Goal: Task Accomplishment & Management: Use online tool/utility

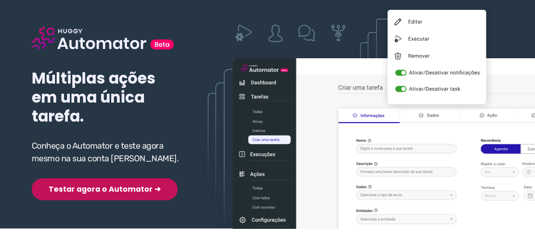
scroll to position [85, 0]
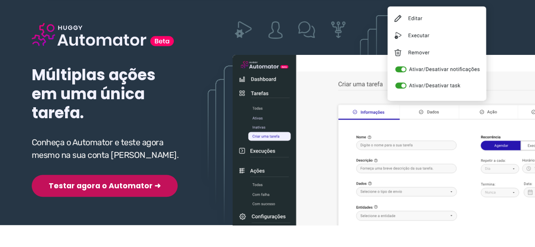
click at [101, 190] on button "Testar agora o Automator ➜" at bounding box center [105, 186] width 146 height 22
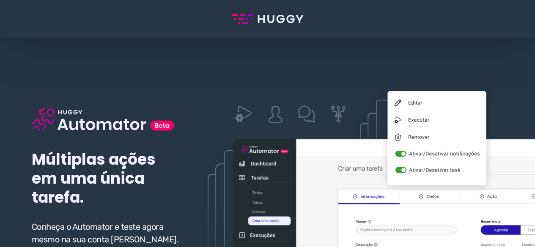
scroll to position [127, 0]
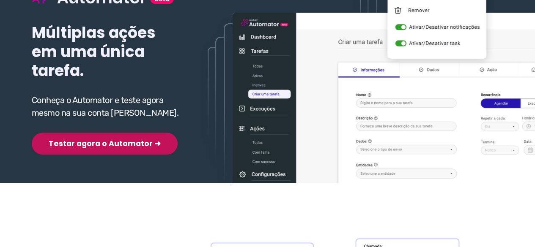
click at [94, 145] on button "Testar agora o Automator ➜" at bounding box center [105, 144] width 146 height 22
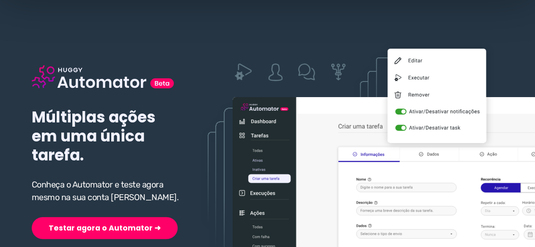
scroll to position [85, 0]
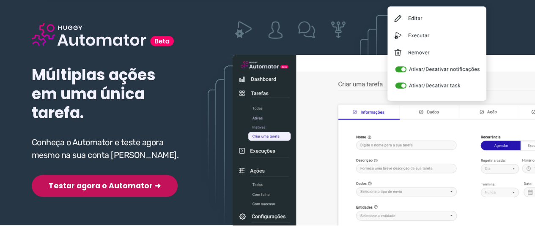
click at [67, 183] on button "Testar agora o Automator ➜" at bounding box center [105, 186] width 146 height 22
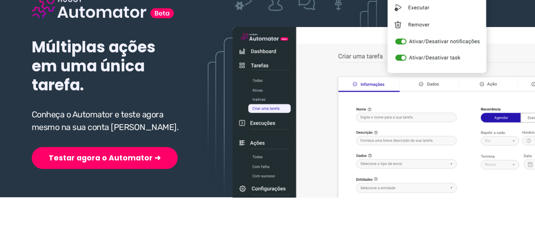
scroll to position [127, 0]
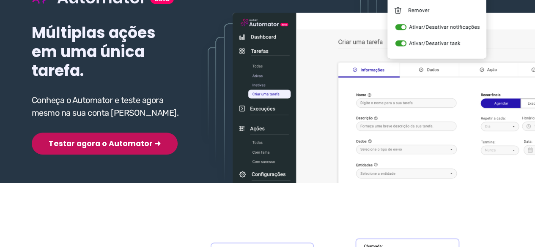
click at [66, 142] on button "Testar agora o Automator ➜" at bounding box center [105, 144] width 146 height 22
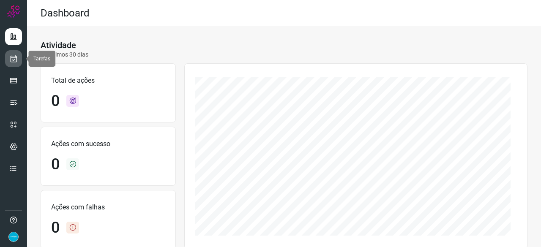
click at [11, 57] on icon at bounding box center [13, 59] width 9 height 8
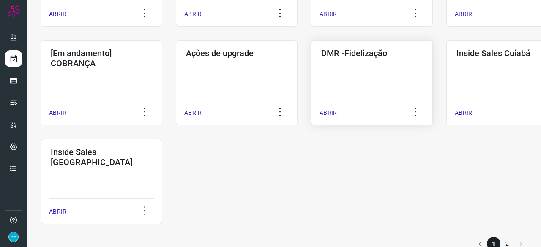
click at [328, 115] on p "ABRIR" at bounding box center [328, 113] width 17 height 9
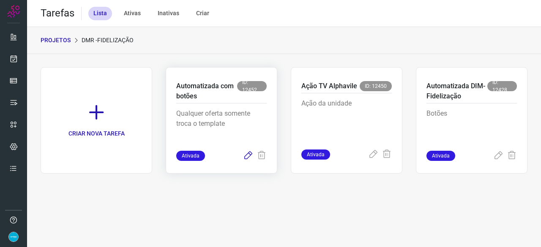
click at [246, 156] on icon at bounding box center [248, 156] width 10 height 10
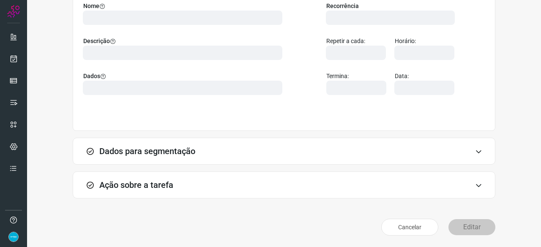
scroll to position [82, 0]
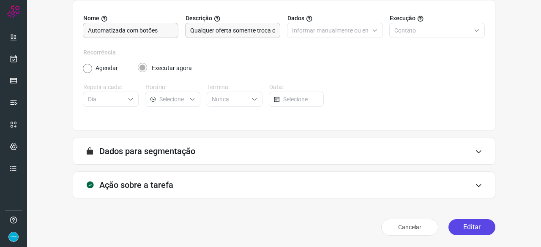
click at [468, 229] on button "Editar" at bounding box center [472, 227] width 47 height 16
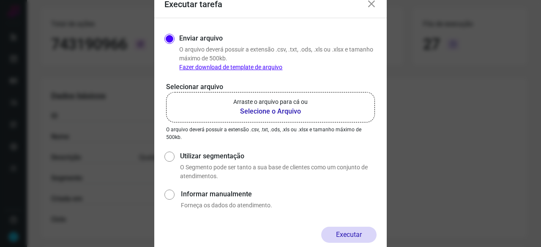
click at [254, 110] on b "Selecione o Arquivo" at bounding box center [270, 112] width 74 height 10
click at [0, 0] on input "Arraste o arquivo para cá ou Selecione o Arquivo" at bounding box center [0, 0] width 0 height 0
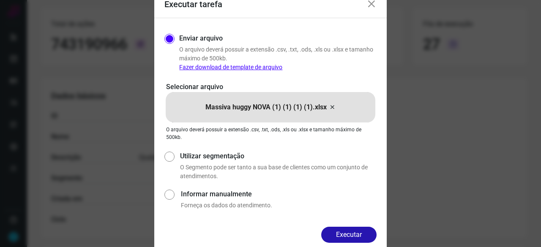
drag, startPoint x: 361, startPoint y: 233, endPoint x: 366, endPoint y: 232, distance: 5.1
click at [360, 233] on button "Executar" at bounding box center [348, 235] width 55 height 16
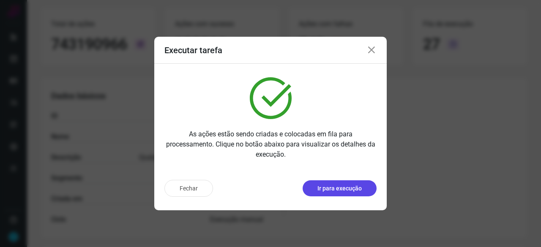
click at [352, 193] on button "Ir para execução" at bounding box center [340, 189] width 74 height 16
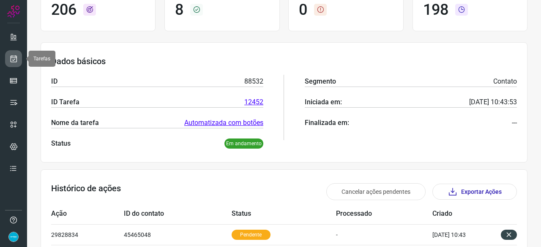
click at [9, 57] on icon at bounding box center [13, 59] width 9 height 8
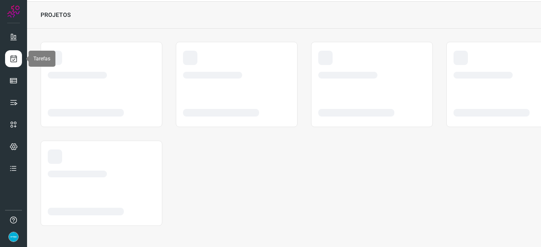
scroll to position [25, 0]
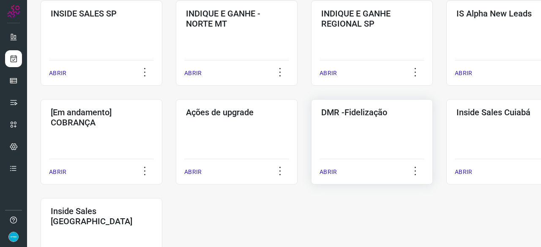
click at [331, 172] on p "ABRIR" at bounding box center [328, 172] width 17 height 9
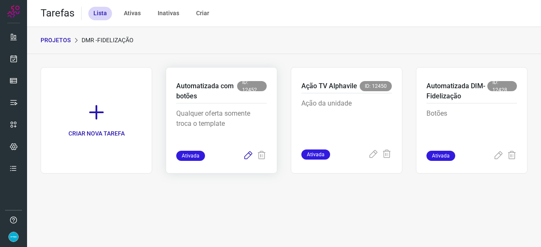
click at [243, 157] on icon at bounding box center [248, 156] width 10 height 10
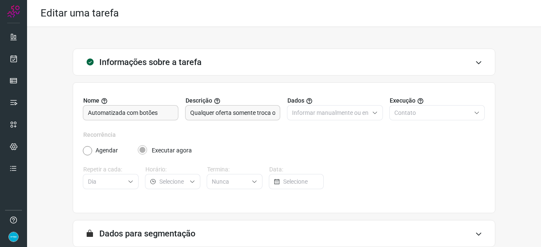
scroll to position [82, 0]
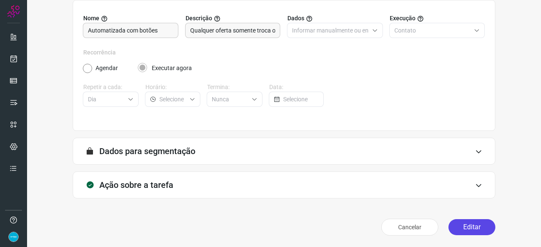
click at [461, 227] on button "Editar" at bounding box center [472, 227] width 47 height 16
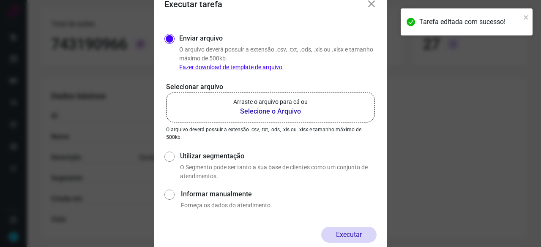
click at [256, 113] on b "Selecione o Arquivo" at bounding box center [270, 112] width 74 height 10
click at [0, 0] on input "Arraste o arquivo para cá ou Selecione o Arquivo" at bounding box center [0, 0] width 0 height 0
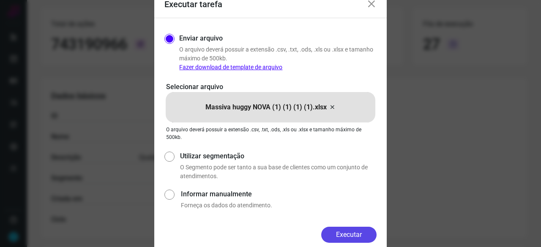
click at [355, 233] on button "Executar" at bounding box center [348, 235] width 55 height 16
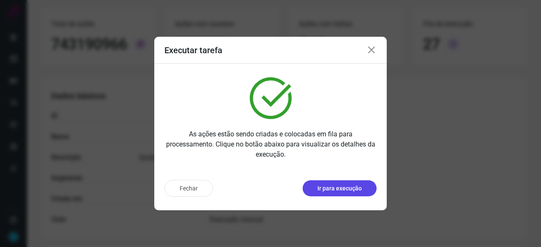
click at [344, 191] on p "Ir para execução" at bounding box center [339, 188] width 44 height 9
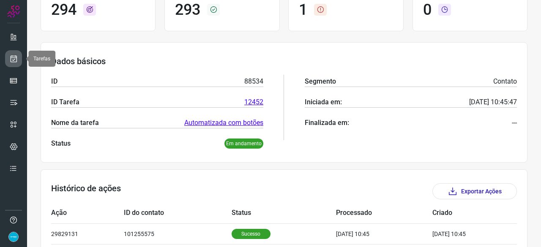
click at [13, 56] on icon at bounding box center [13, 59] width 9 height 8
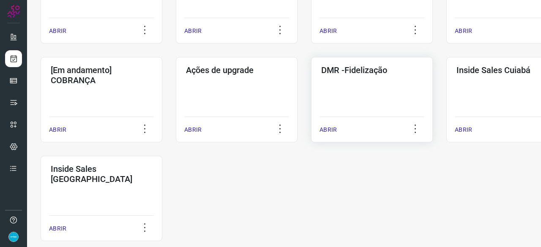
click at [329, 130] on p "ABRIR" at bounding box center [328, 130] width 17 height 9
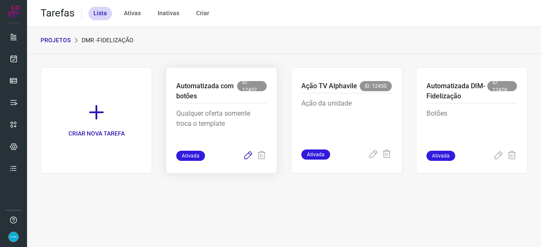
click at [247, 153] on icon at bounding box center [248, 156] width 10 height 10
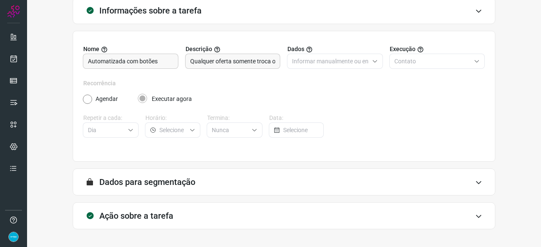
scroll to position [82, 0]
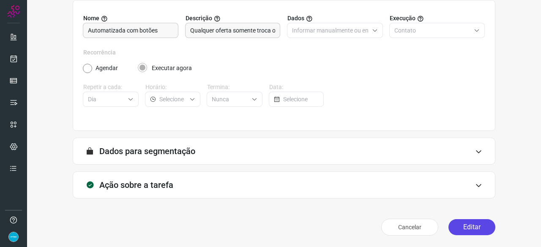
click at [468, 227] on button "Editar" at bounding box center [472, 227] width 47 height 16
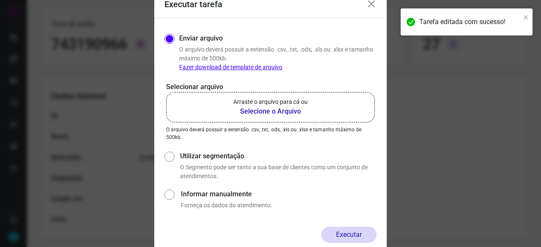
click at [255, 111] on b "Selecione o Arquivo" at bounding box center [270, 112] width 74 height 10
click at [0, 0] on input "Arraste o arquivo para cá ou Selecione o Arquivo" at bounding box center [0, 0] width 0 height 0
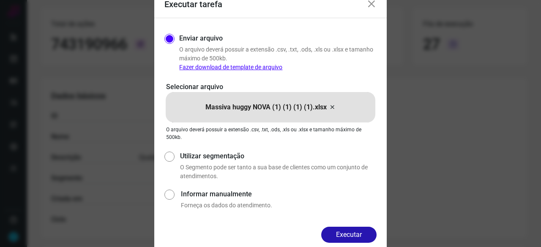
click at [347, 233] on button "Executar" at bounding box center [348, 235] width 55 height 16
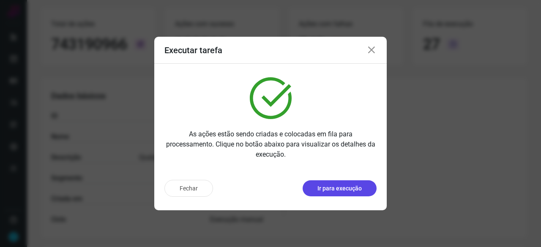
click at [338, 189] on p "Ir para execução" at bounding box center [339, 188] width 44 height 9
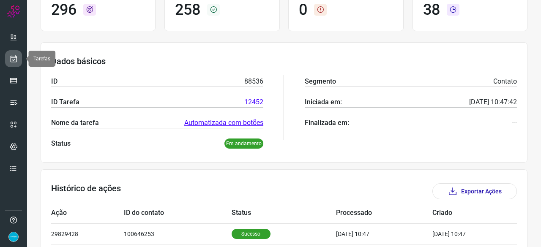
click at [12, 57] on icon at bounding box center [13, 59] width 9 height 8
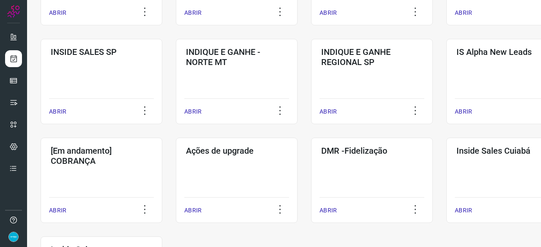
scroll to position [364, 0]
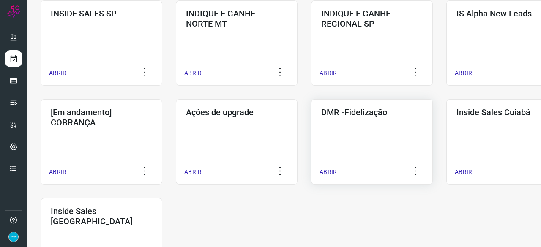
click at [327, 174] on p "ABRIR" at bounding box center [328, 172] width 17 height 9
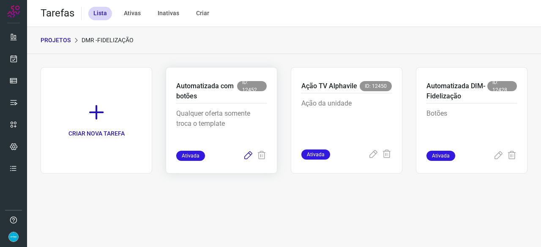
click at [248, 154] on icon at bounding box center [248, 156] width 10 height 10
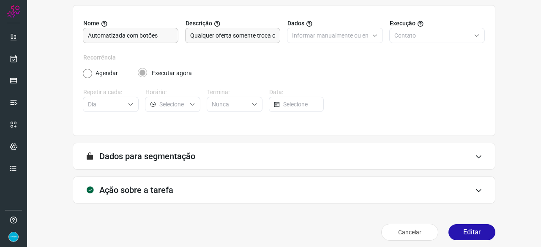
scroll to position [82, 0]
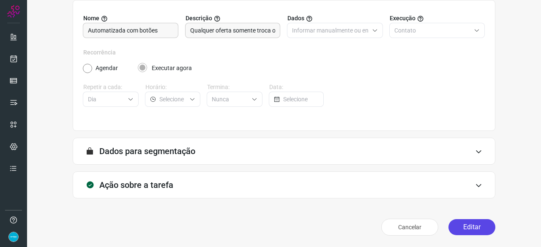
click at [462, 227] on button "Editar" at bounding box center [472, 227] width 47 height 16
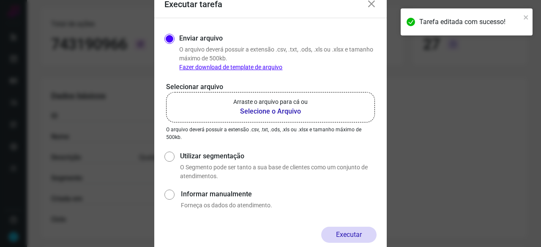
click at [255, 112] on b "Selecione o Arquivo" at bounding box center [270, 112] width 74 height 10
click at [0, 0] on input "Arraste o arquivo para cá ou Selecione o Arquivo" at bounding box center [0, 0] width 0 height 0
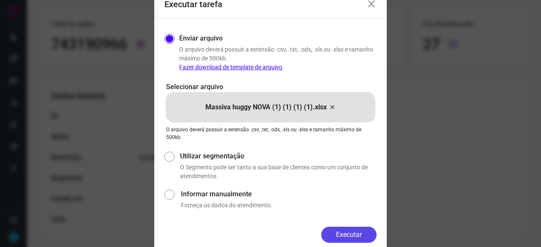
click at [350, 235] on button "Executar" at bounding box center [348, 235] width 55 height 16
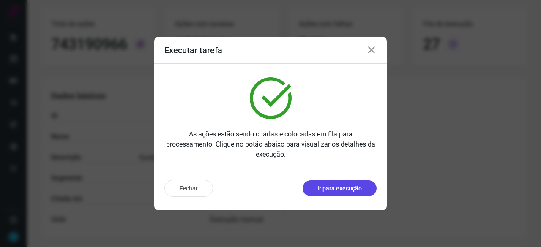
click at [330, 190] on p "Ir para execução" at bounding box center [339, 188] width 44 height 9
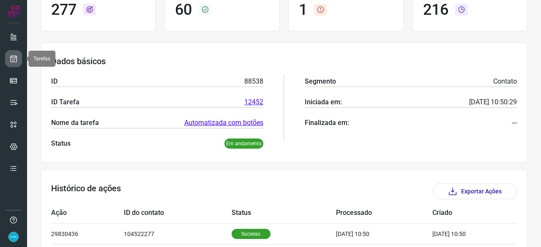
click at [17, 57] on icon at bounding box center [13, 59] width 9 height 8
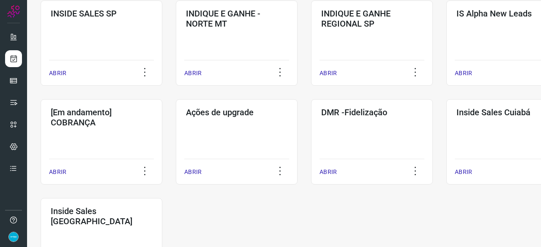
scroll to position [406, 0]
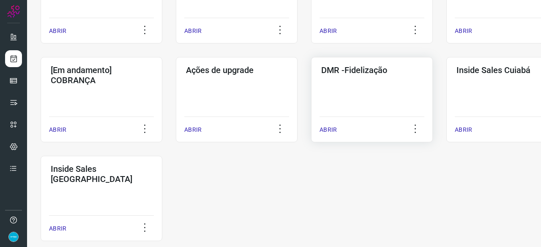
click at [332, 129] on p "ABRIR" at bounding box center [328, 130] width 17 height 9
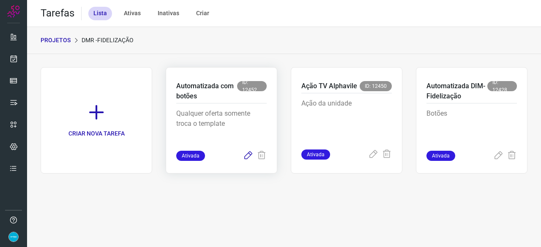
click at [251, 153] on icon at bounding box center [248, 156] width 10 height 10
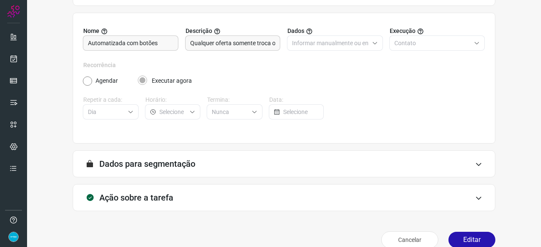
scroll to position [82, 0]
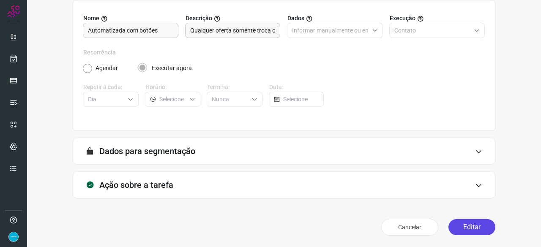
click at [465, 226] on button "Editar" at bounding box center [472, 227] width 47 height 16
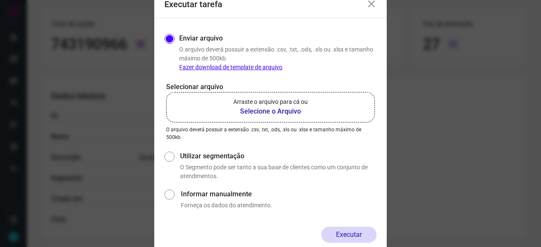
click at [260, 113] on b "Selecione o Arquivo" at bounding box center [270, 112] width 74 height 10
click at [0, 0] on input "Arraste o arquivo para cá ou Selecione o Arquivo" at bounding box center [0, 0] width 0 height 0
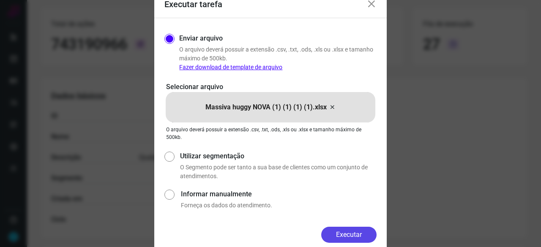
click at [341, 230] on button "Executar" at bounding box center [348, 235] width 55 height 16
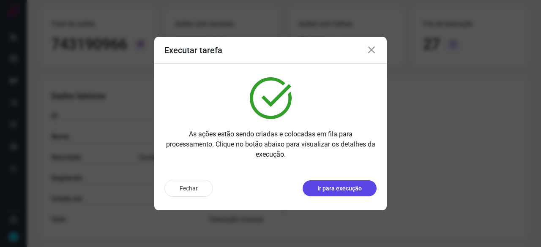
click at [341, 191] on p "Ir para execução" at bounding box center [339, 188] width 44 height 9
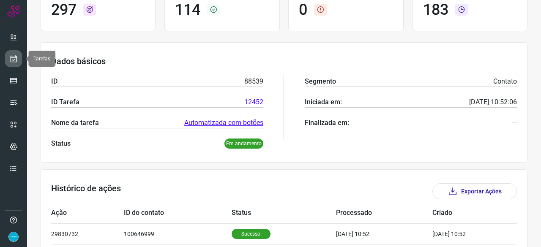
click at [13, 58] on icon at bounding box center [13, 59] width 9 height 8
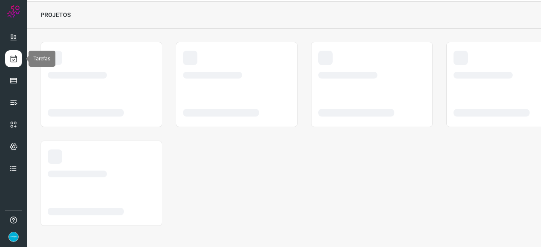
scroll to position [25, 0]
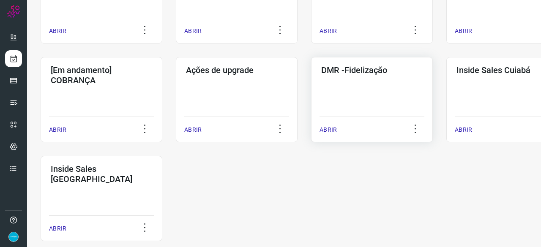
click at [333, 128] on p "ABRIR" at bounding box center [328, 130] width 17 height 9
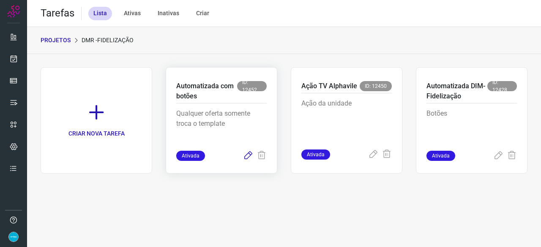
click at [250, 154] on icon at bounding box center [248, 156] width 10 height 10
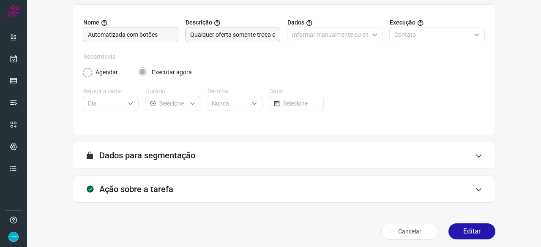
scroll to position [82, 0]
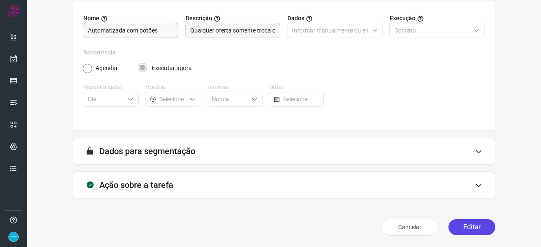
click at [462, 226] on button "Editar" at bounding box center [472, 227] width 47 height 16
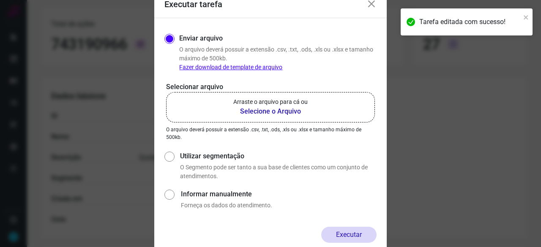
click at [266, 110] on b "Selecione o Arquivo" at bounding box center [270, 112] width 74 height 10
click at [0, 0] on input "Arraste o arquivo para cá ou Selecione o Arquivo" at bounding box center [0, 0] width 0 height 0
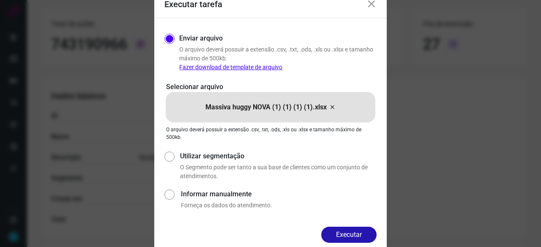
click at [364, 233] on button "Executar" at bounding box center [348, 235] width 55 height 16
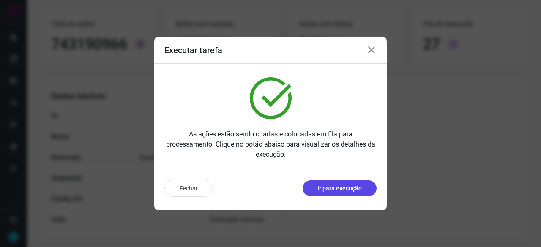
click at [335, 193] on button "Ir para execução" at bounding box center [340, 189] width 74 height 16
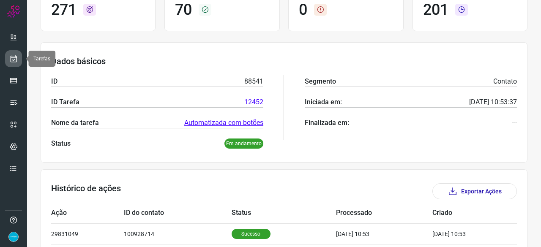
click at [14, 61] on icon at bounding box center [13, 59] width 9 height 8
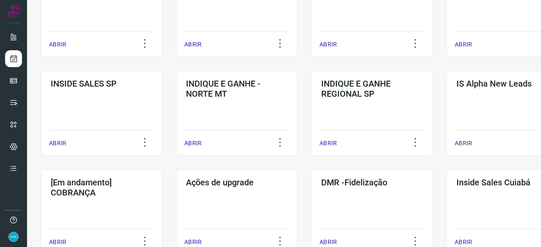
scroll to position [321, 0]
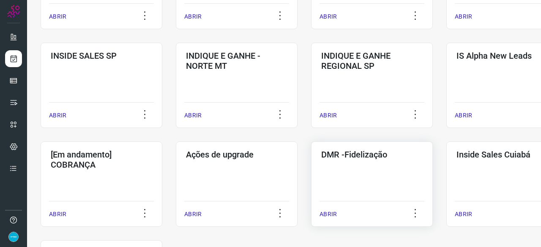
click at [325, 213] on p "ABRIR" at bounding box center [328, 214] width 17 height 9
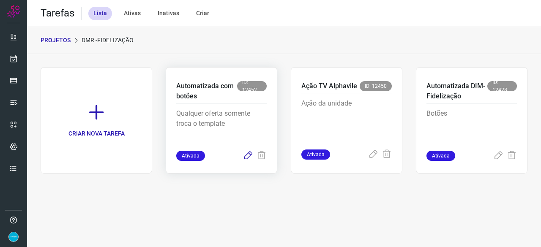
click at [244, 155] on icon at bounding box center [248, 156] width 10 height 10
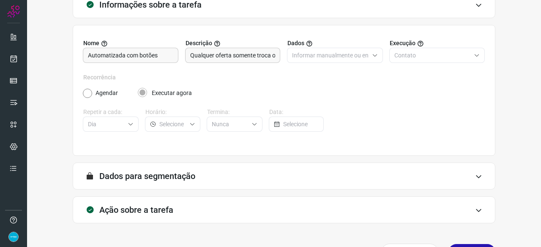
scroll to position [82, 0]
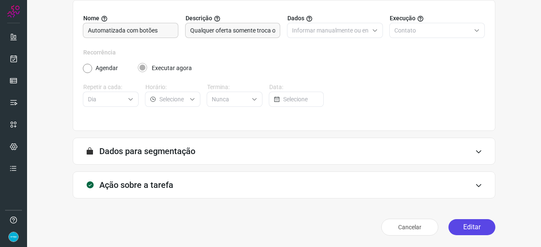
click at [458, 225] on button "Editar" at bounding box center [472, 227] width 47 height 16
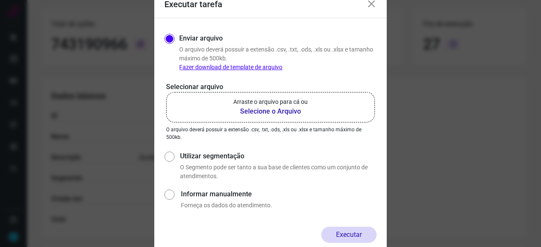
click at [266, 112] on b "Selecione o Arquivo" at bounding box center [270, 112] width 74 height 10
click at [0, 0] on input "Arraste o arquivo para cá ou Selecione o Arquivo" at bounding box center [0, 0] width 0 height 0
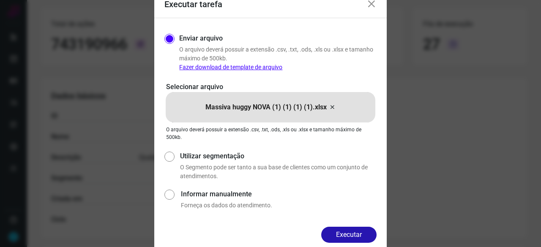
drag, startPoint x: 355, startPoint y: 231, endPoint x: 362, endPoint y: 238, distance: 9.9
click at [355, 230] on button "Executar" at bounding box center [348, 235] width 55 height 16
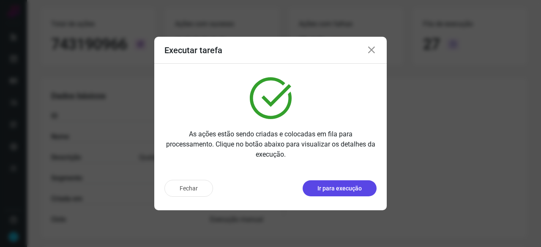
click at [331, 187] on p "Ir para execução" at bounding box center [339, 188] width 44 height 9
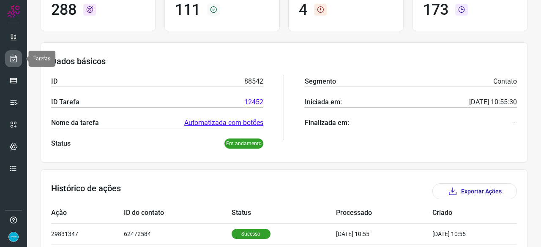
click at [14, 59] on icon at bounding box center [13, 59] width 9 height 8
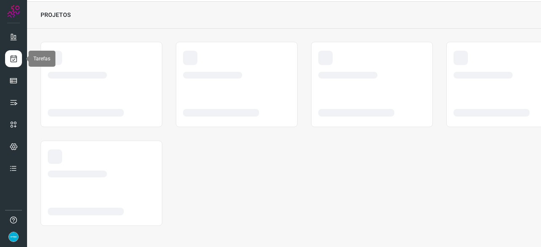
scroll to position [25, 0]
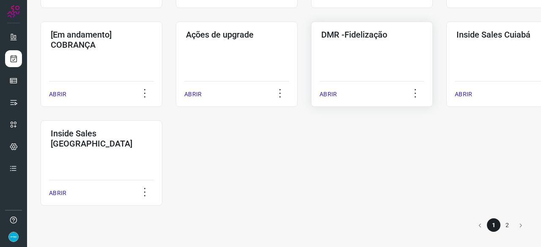
click at [331, 95] on p "ABRIR" at bounding box center [328, 94] width 17 height 9
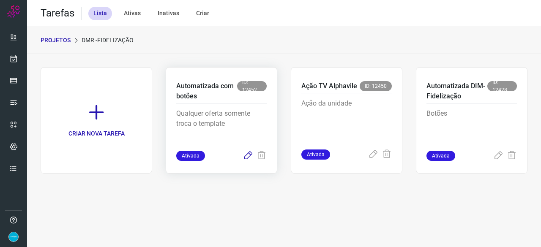
click at [249, 157] on icon at bounding box center [248, 156] width 10 height 10
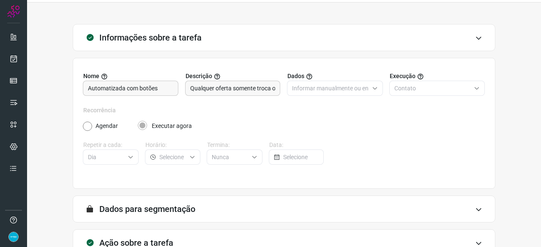
scroll to position [82, 0]
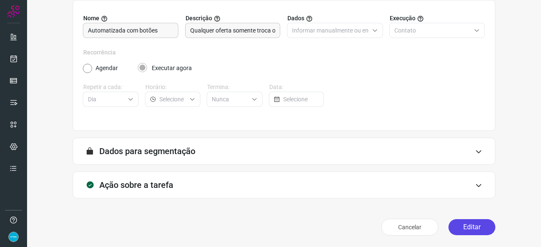
click at [467, 225] on button "Editar" at bounding box center [472, 227] width 47 height 16
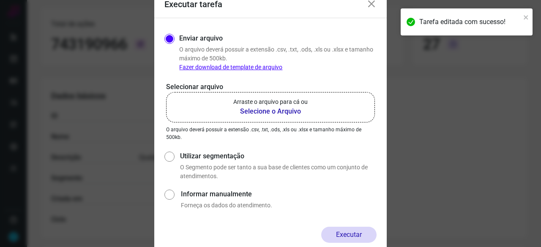
click at [255, 111] on b "Selecione o Arquivo" at bounding box center [270, 112] width 74 height 10
click at [0, 0] on input "Arraste o arquivo para cá ou Selecione o Arquivo" at bounding box center [0, 0] width 0 height 0
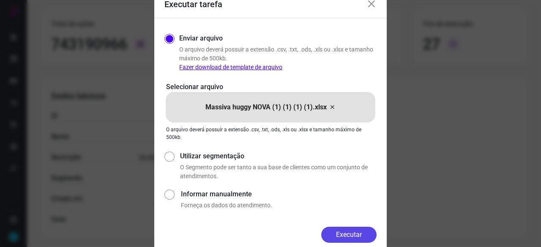
click at [347, 239] on button "Executar" at bounding box center [348, 235] width 55 height 16
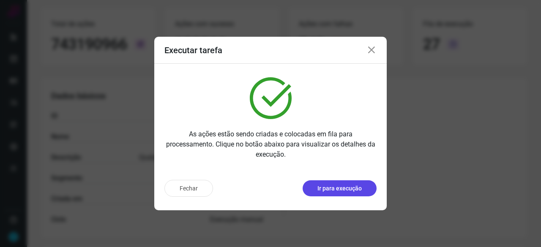
click at [342, 191] on p "Ir para execução" at bounding box center [339, 188] width 44 height 9
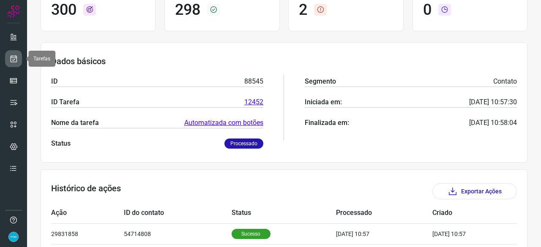
click at [16, 55] on icon at bounding box center [13, 59] width 9 height 8
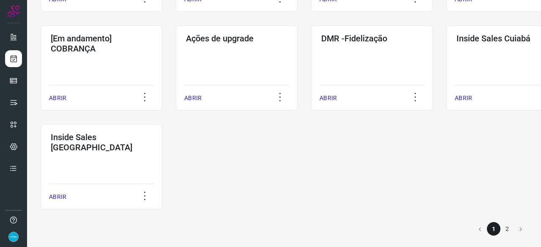
scroll to position [441, 0]
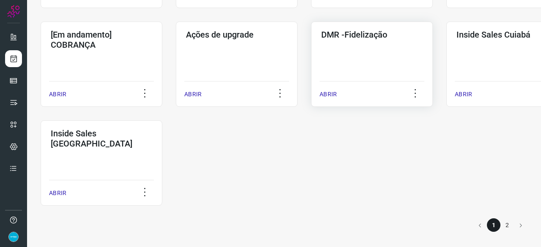
click at [324, 95] on p "ABRIR" at bounding box center [328, 94] width 17 height 9
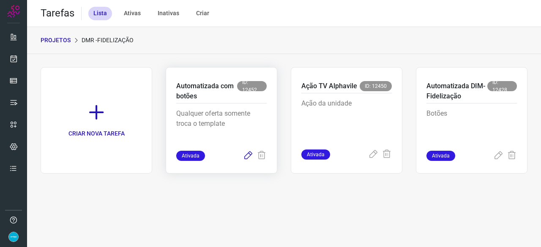
click at [249, 155] on icon at bounding box center [248, 156] width 10 height 10
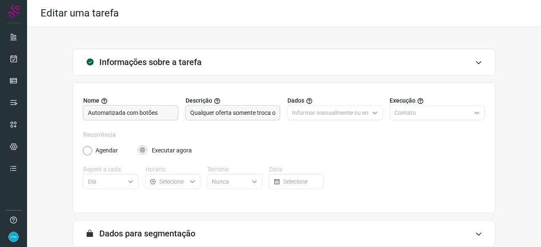
scroll to position [82, 0]
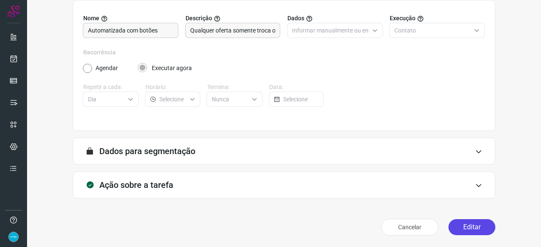
click at [455, 230] on button "Editar" at bounding box center [472, 227] width 47 height 16
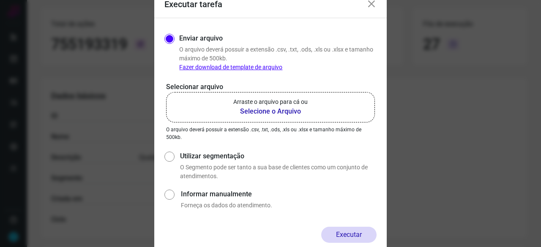
click at [277, 110] on b "Selecione o Arquivo" at bounding box center [270, 112] width 74 height 10
click at [0, 0] on input "Arraste o arquivo para cá ou Selecione o Arquivo" at bounding box center [0, 0] width 0 height 0
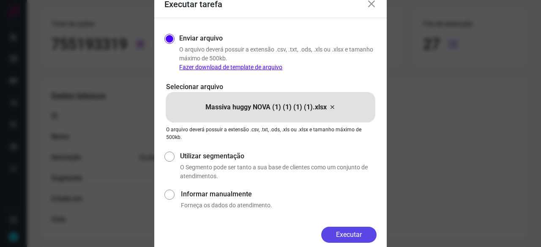
click at [339, 234] on button "Executar" at bounding box center [348, 235] width 55 height 16
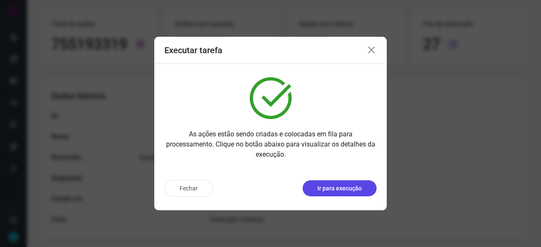
click at [328, 191] on p "Ir para execução" at bounding box center [339, 188] width 44 height 9
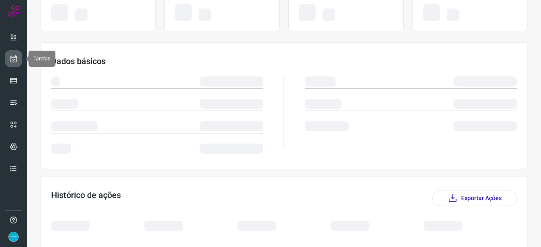
click at [13, 58] on icon at bounding box center [13, 59] width 9 height 8
